Goal: Communication & Community: Ask a question

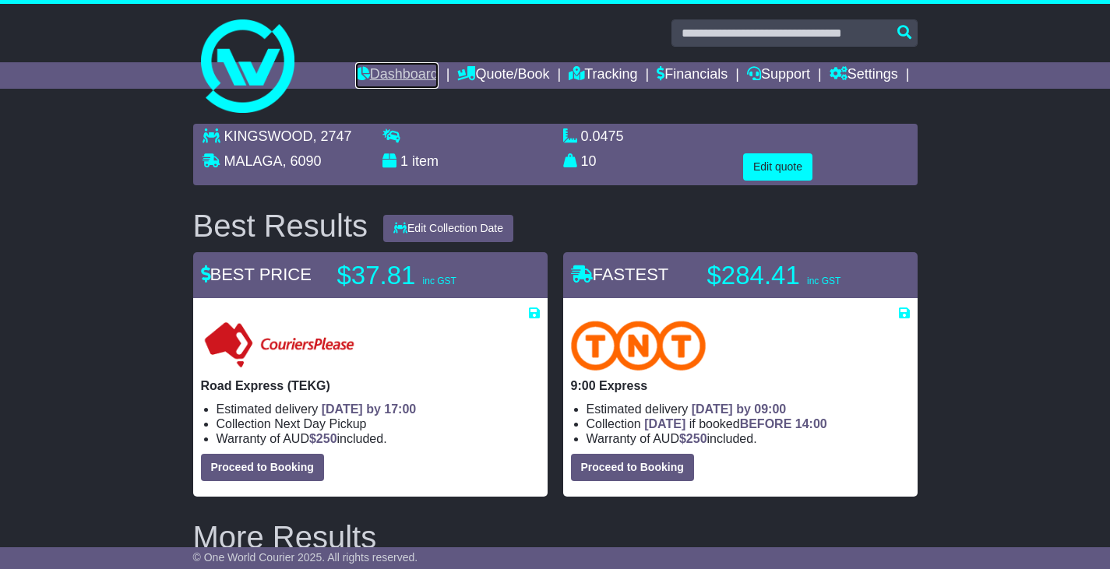
click at [407, 72] on link "Dashboard" at bounding box center [396, 75] width 83 height 26
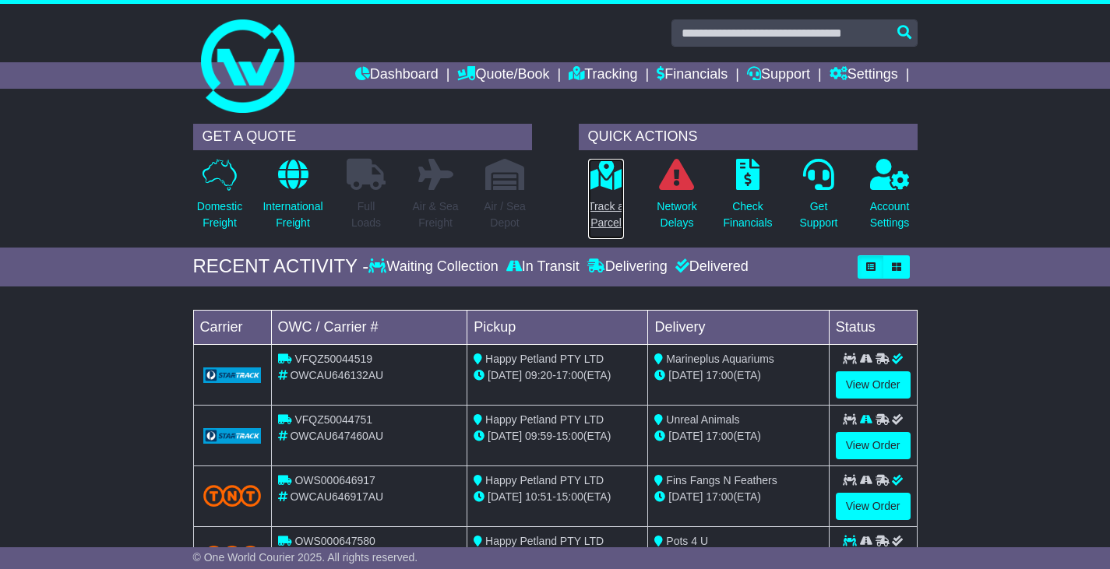
click at [610, 183] on icon at bounding box center [606, 174] width 35 height 31
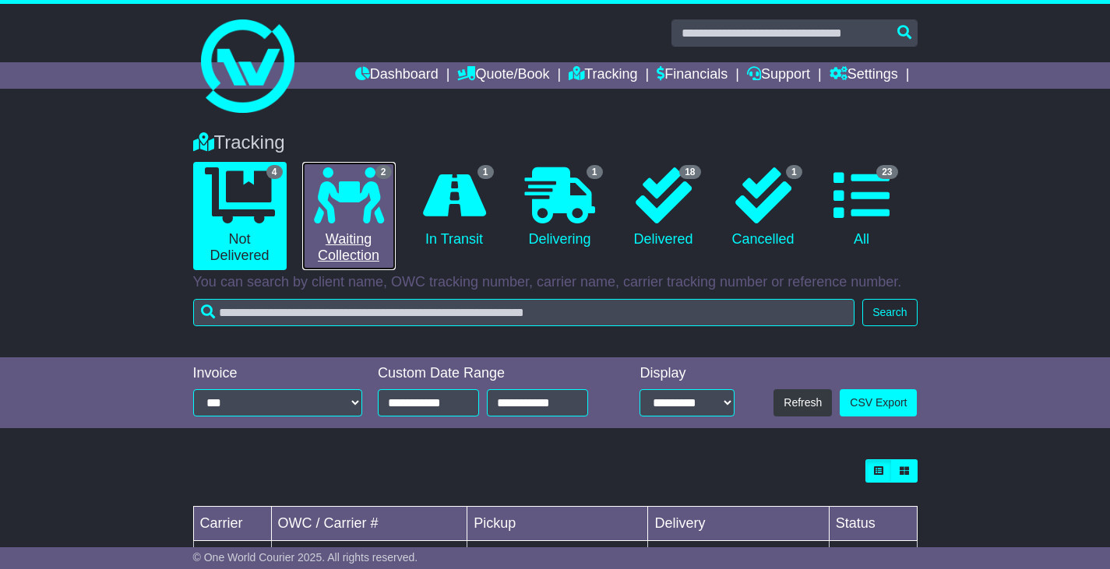
click at [329, 201] on icon at bounding box center [349, 195] width 70 height 56
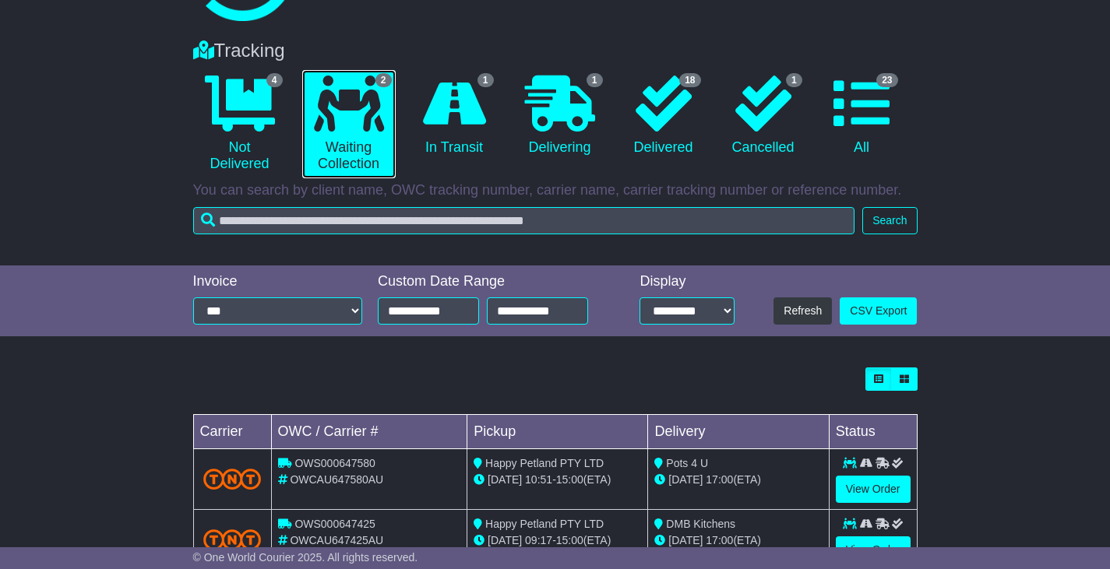
scroll to position [149, 0]
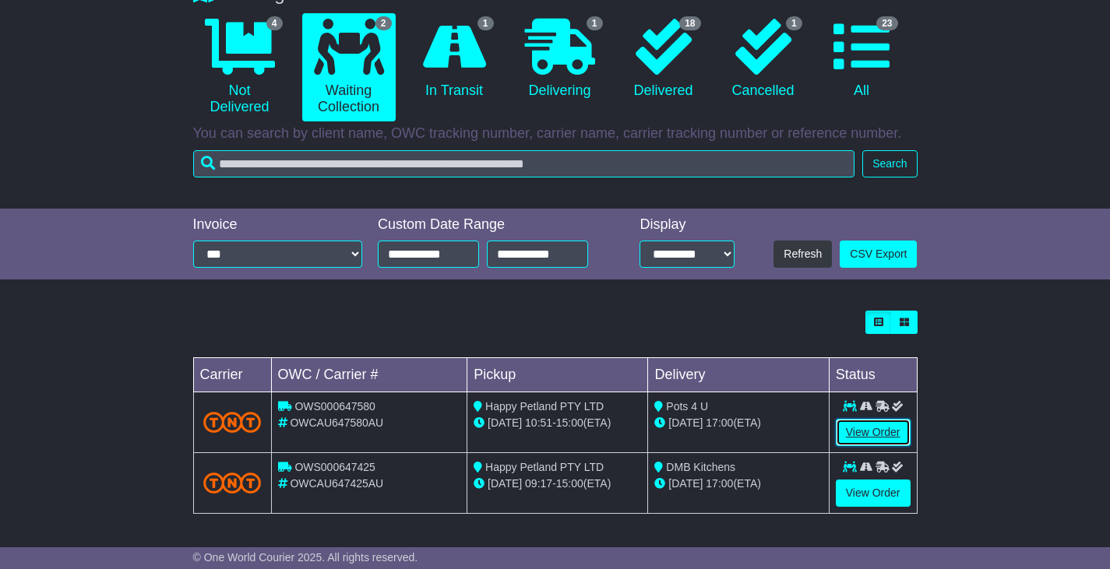
click at [883, 433] on link "View Order" at bounding box center [873, 432] width 75 height 27
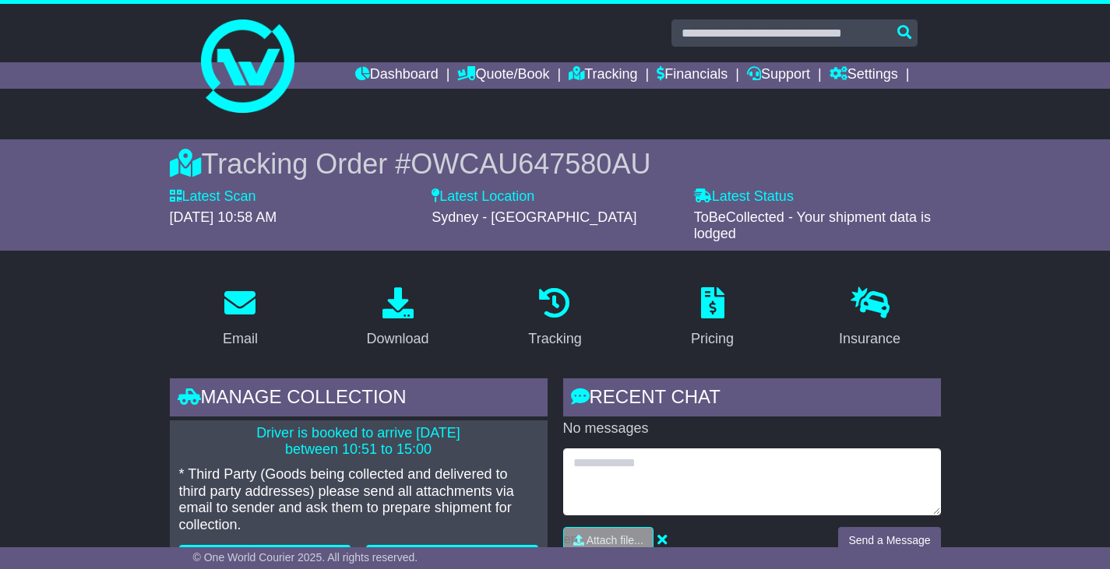
click at [666, 467] on textarea at bounding box center [752, 482] width 378 height 67
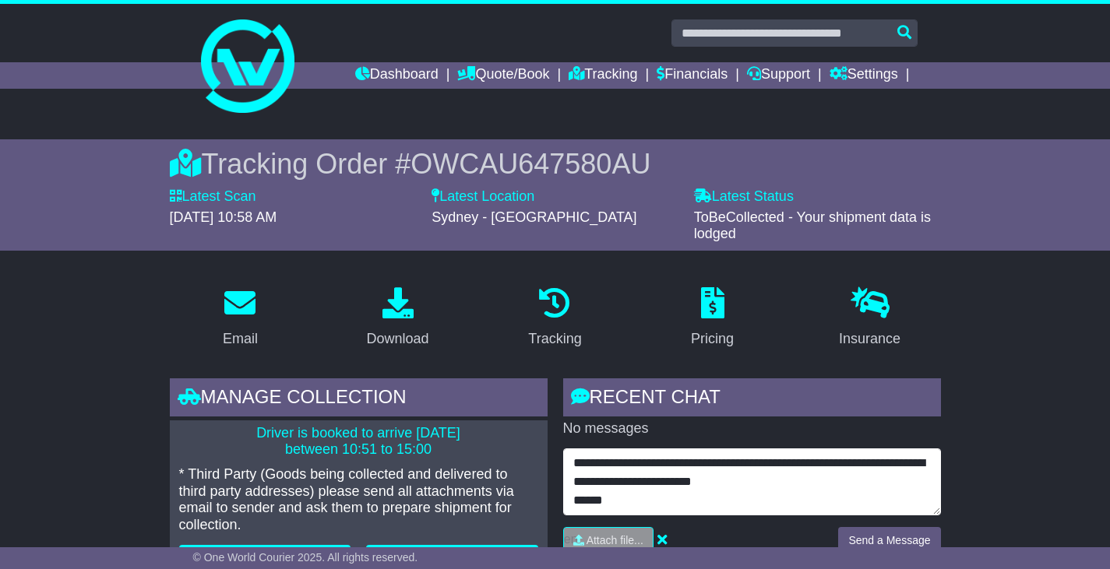
drag, startPoint x: 605, startPoint y: 506, endPoint x: 572, endPoint y: 465, distance: 52.7
click at [572, 465] on textarea "**********" at bounding box center [752, 482] width 378 height 67
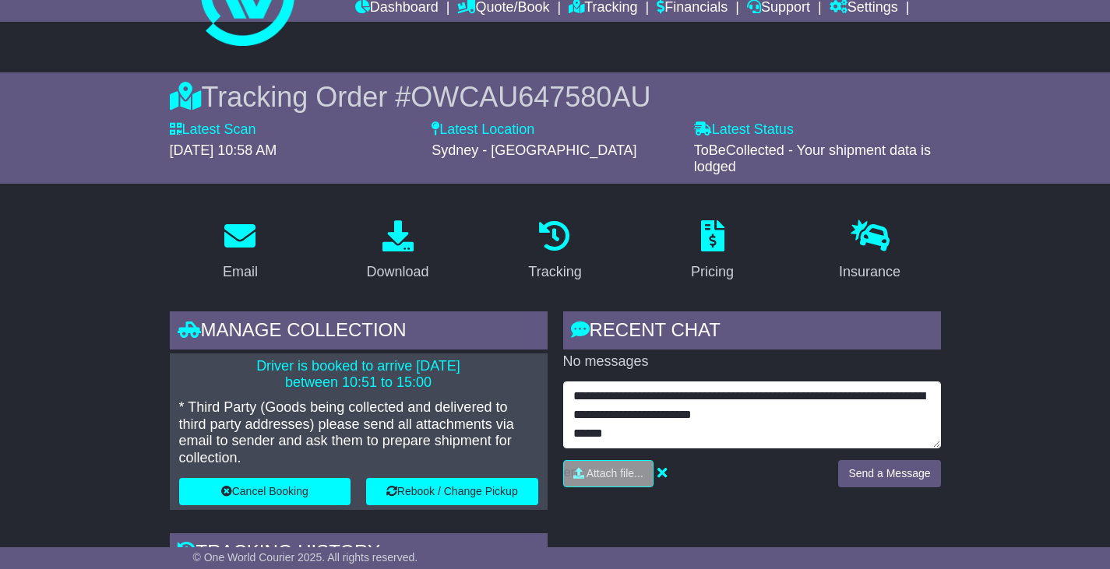
scroll to position [234, 0]
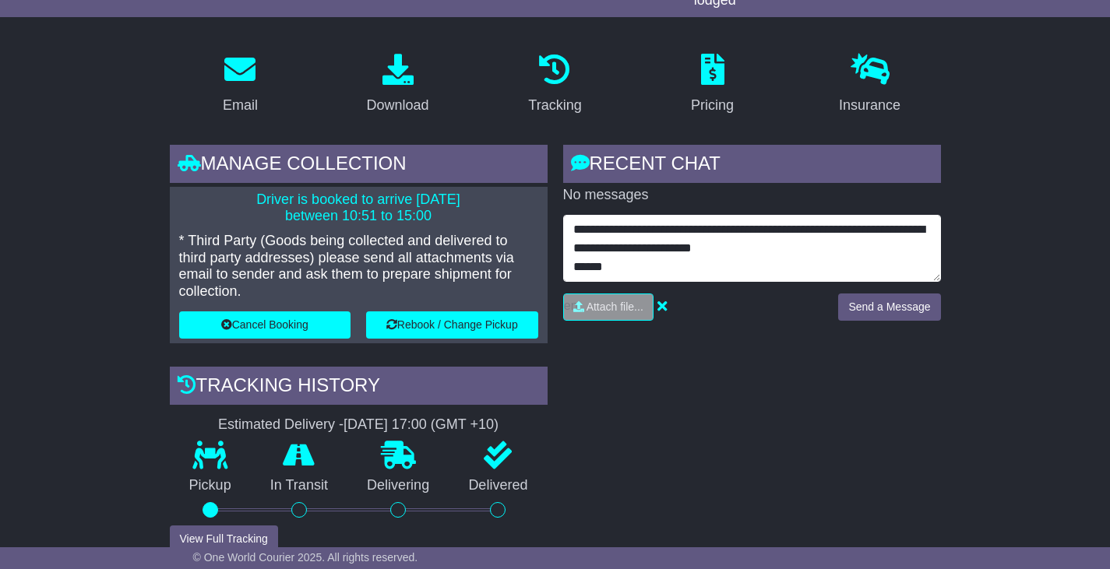
type textarea "**********"
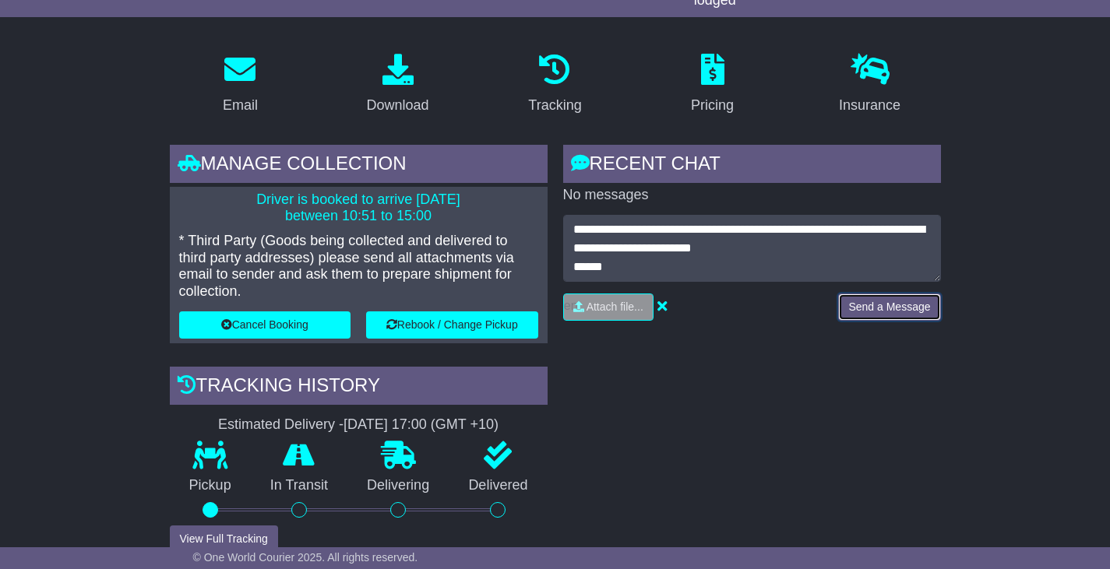
click at [901, 307] on button "Send a Message" at bounding box center [889, 307] width 102 height 27
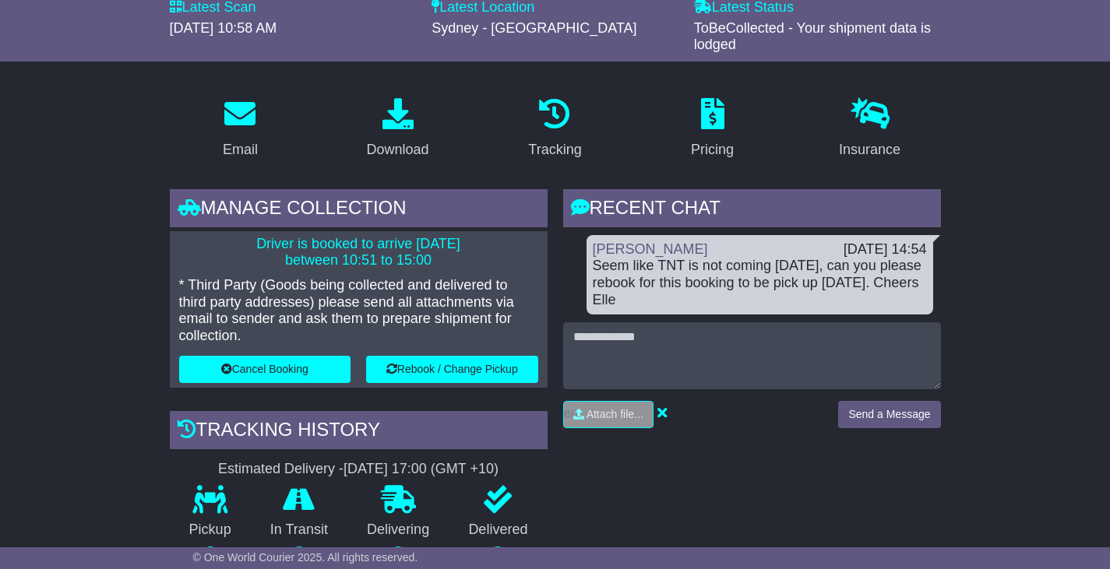
scroll to position [0, 0]
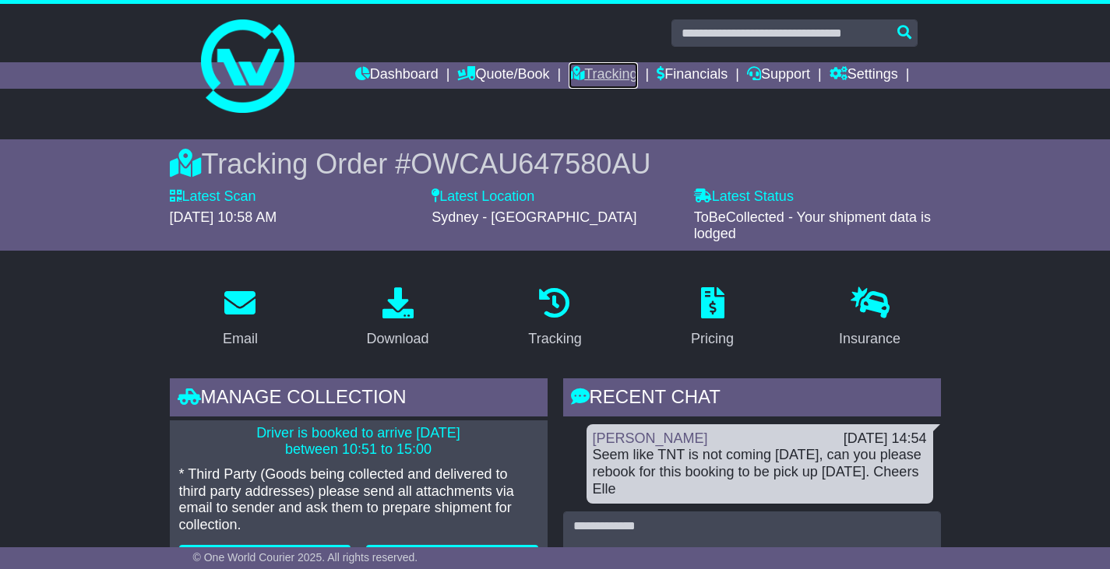
click at [605, 69] on link "Tracking" at bounding box center [603, 75] width 69 height 26
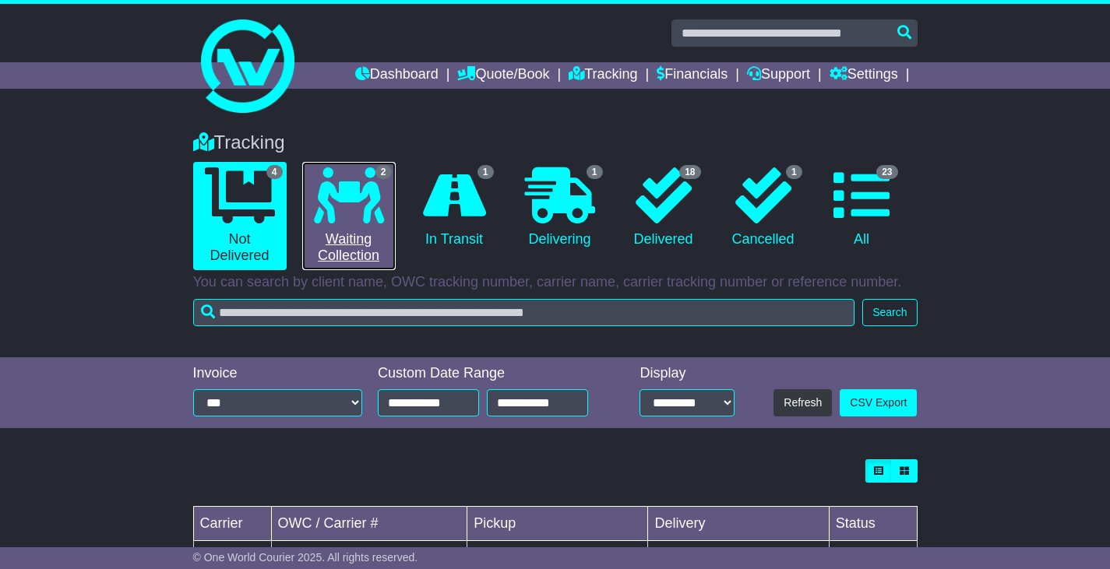
click at [350, 209] on icon at bounding box center [349, 195] width 70 height 56
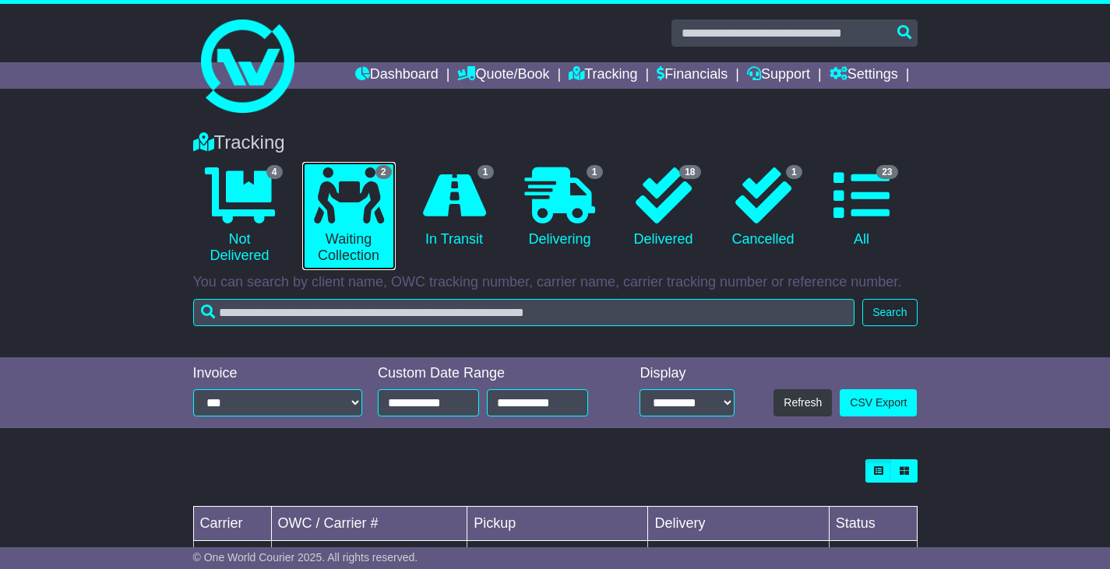
scroll to position [149, 0]
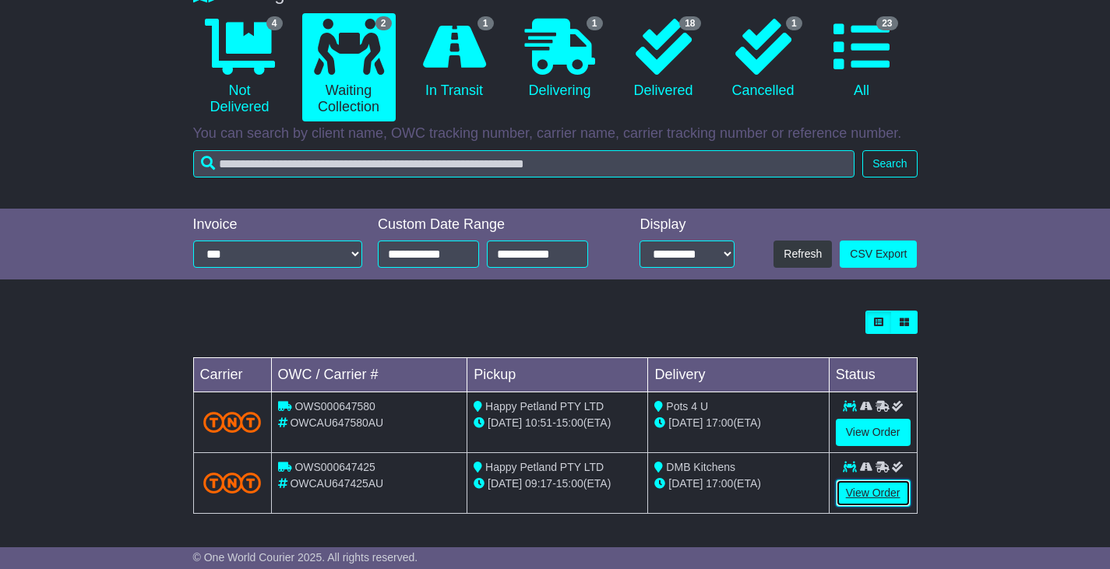
click at [858, 490] on link "View Order" at bounding box center [873, 493] width 75 height 27
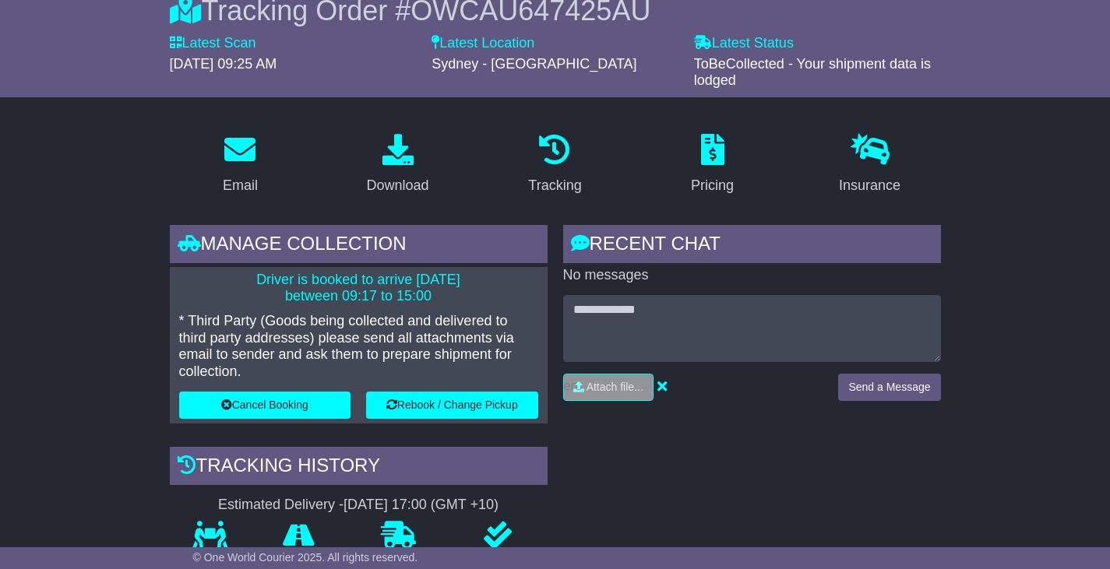
scroll to position [156, 0]
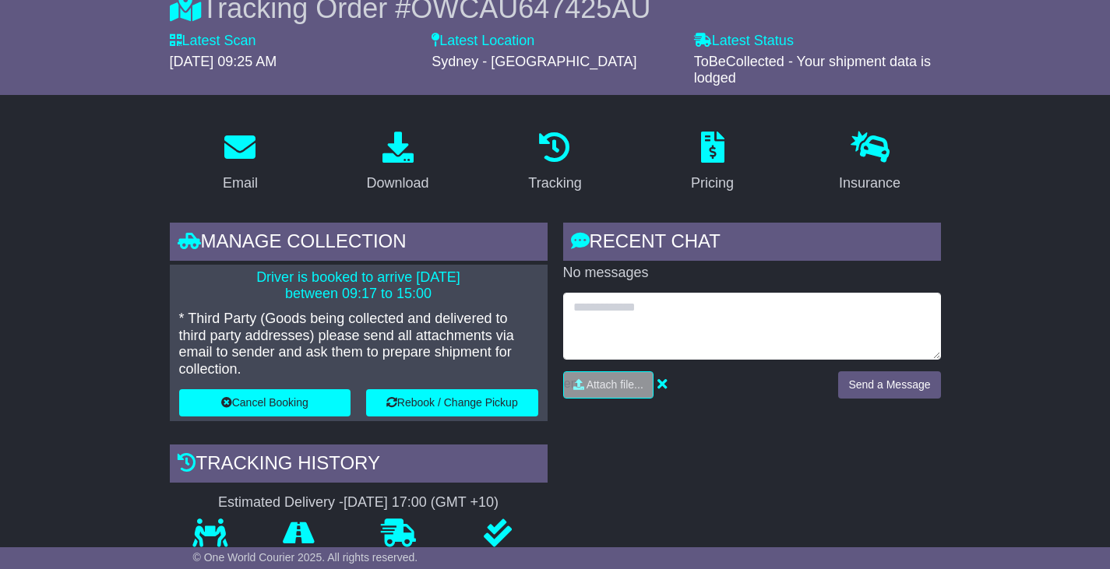
click at [688, 314] on textarea at bounding box center [752, 326] width 378 height 67
paste textarea "**********"
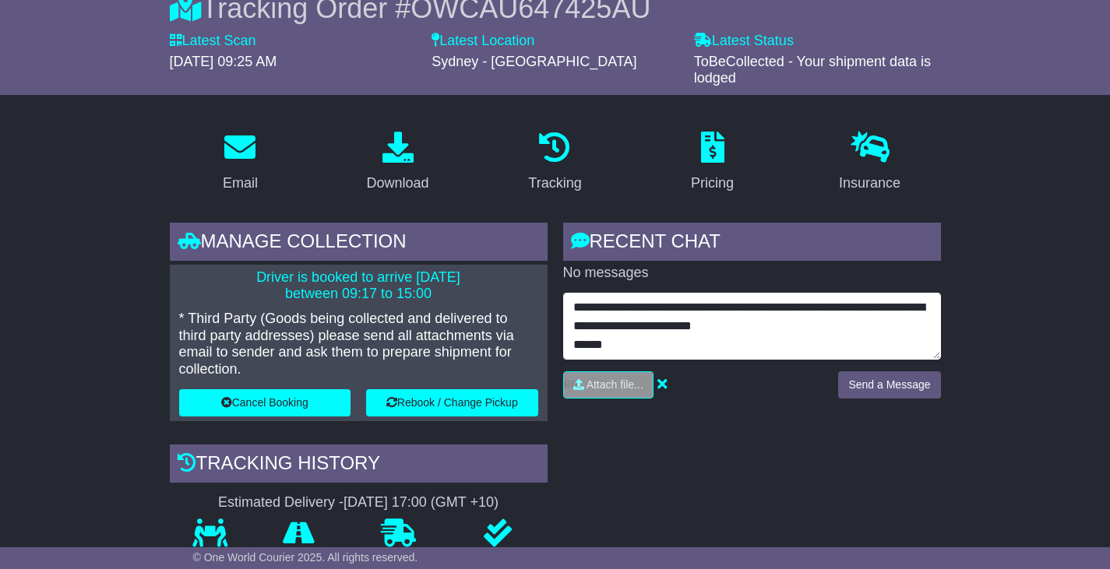
scroll to position [12, 0]
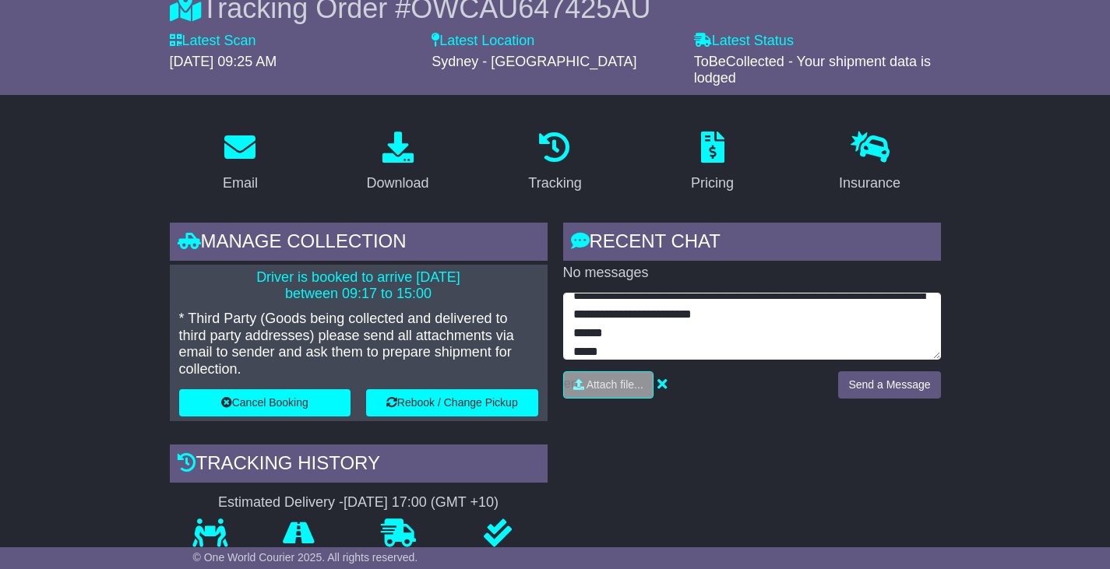
type textarea "**********"
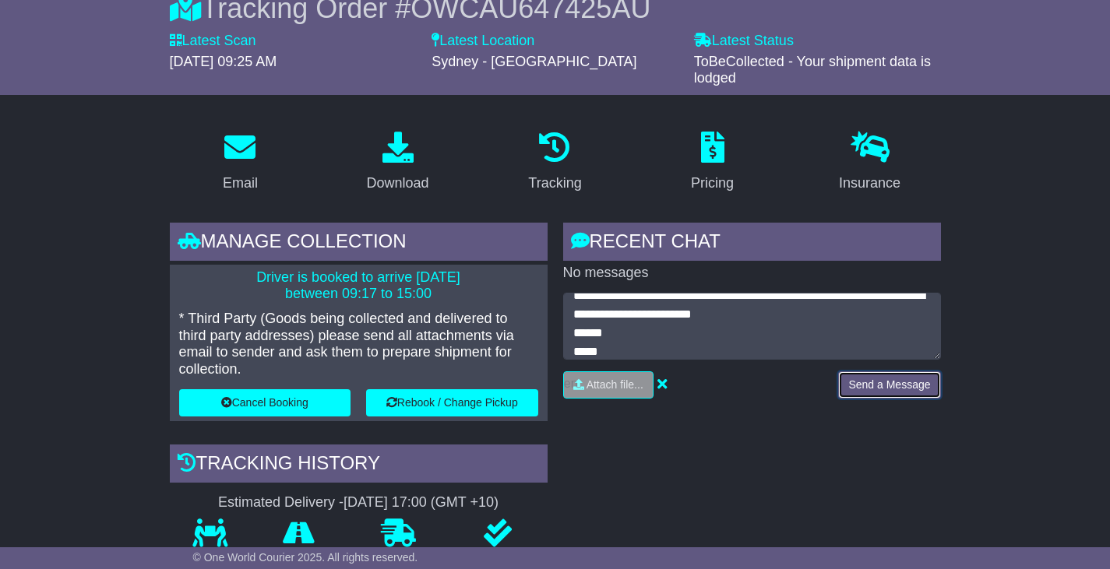
click at [882, 383] on button "Send a Message" at bounding box center [889, 385] width 102 height 27
